Goal: Check status

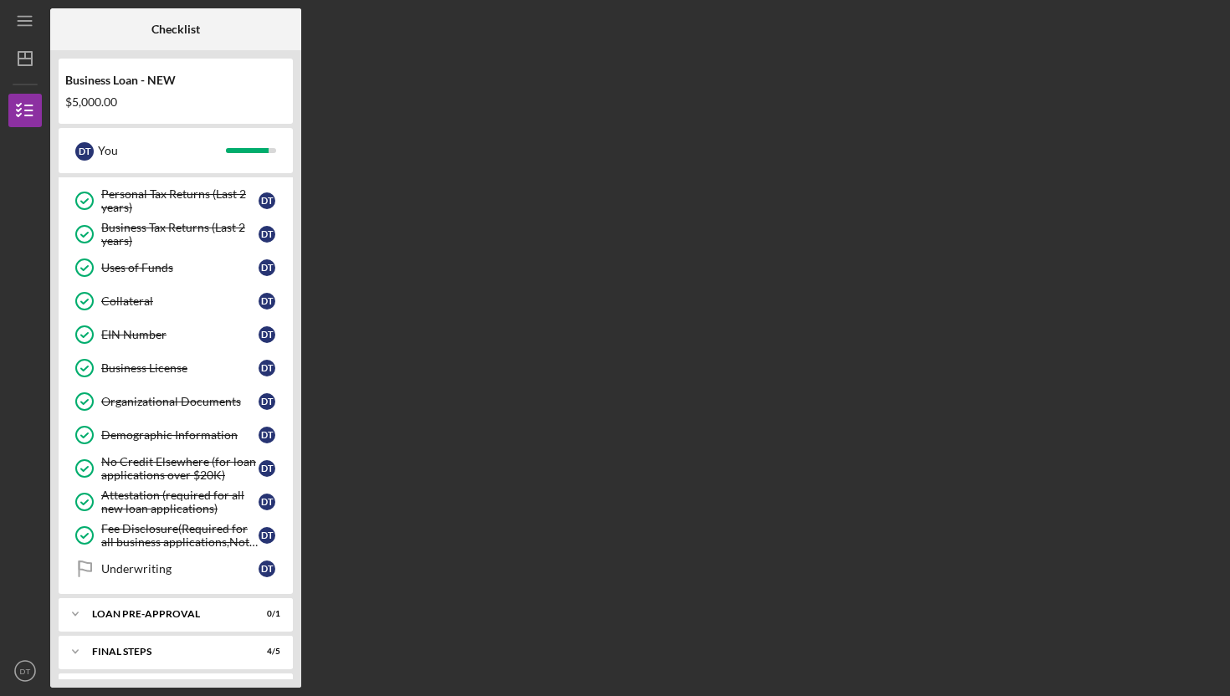
scroll to position [239, 0]
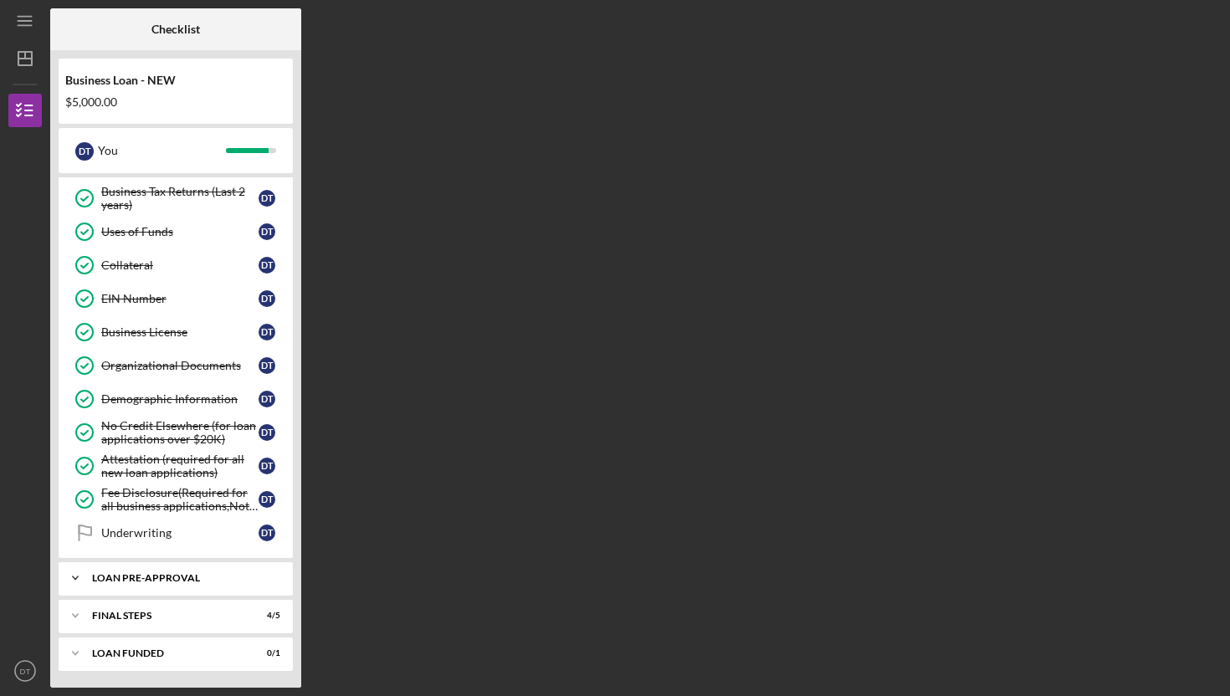
click at [171, 573] on div "LOAN PRE-APPROVAL" at bounding box center [182, 578] width 180 height 10
click at [171, 608] on div "Icon/Expander FINAL STEPS 4 / 5" at bounding box center [176, 615] width 234 height 33
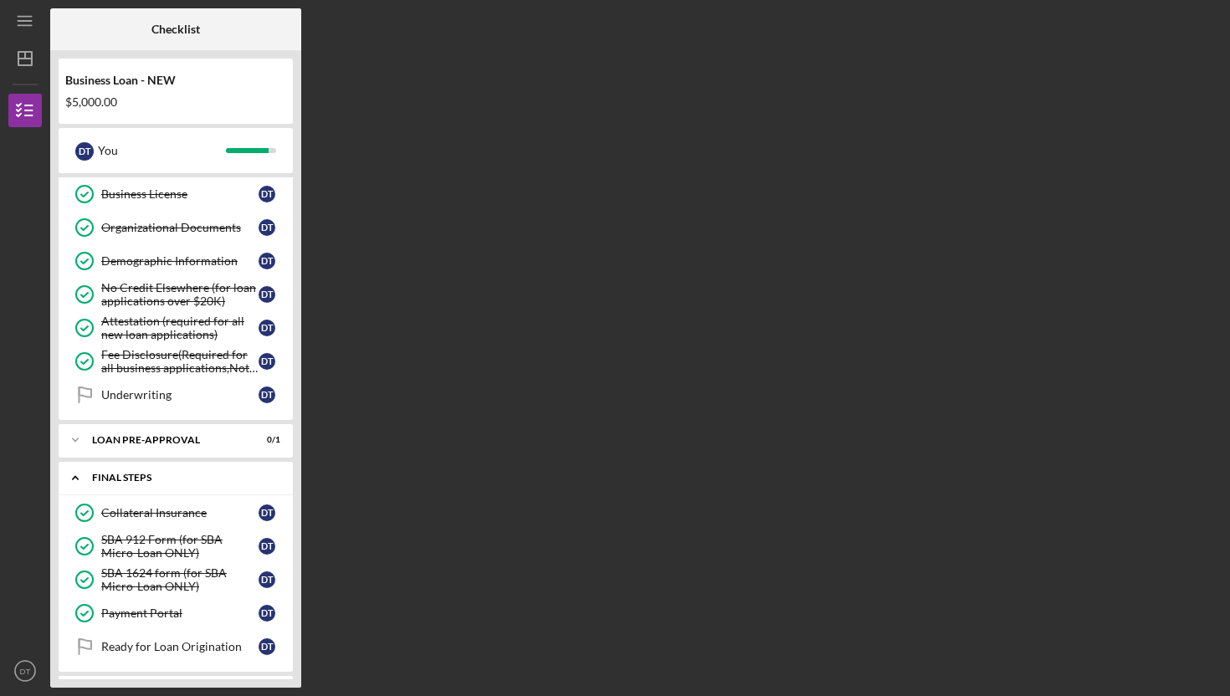
scroll to position [416, 0]
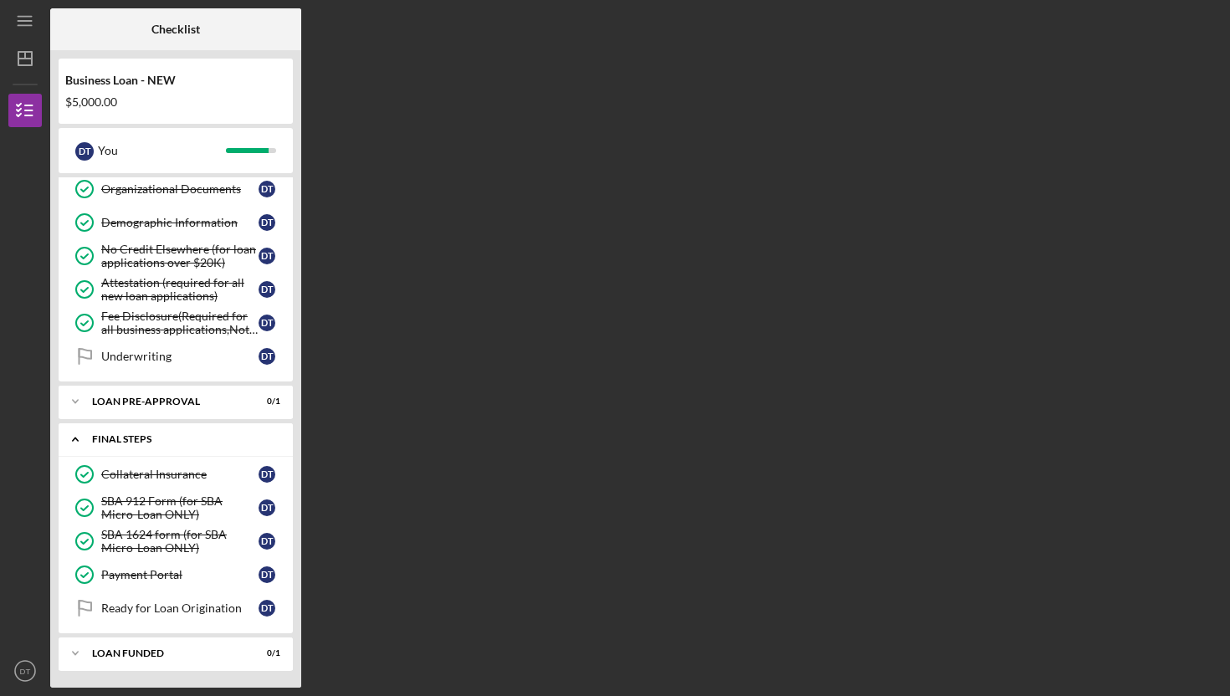
click at [172, 429] on div "Icon/Expander FINAL STEPS 4 / 5" at bounding box center [176, 440] width 234 height 34
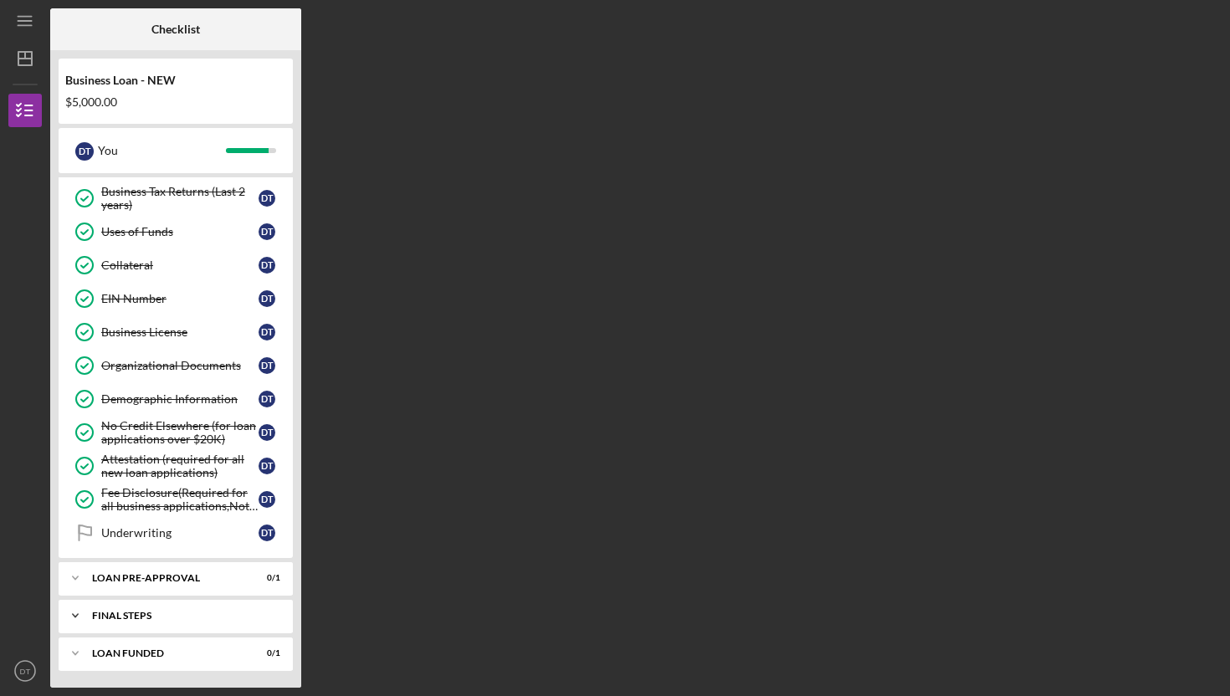
scroll to position [239, 0]
click at [23, 59] on icon "Icon/Dashboard" at bounding box center [25, 59] width 42 height 42
